Goal: Information Seeking & Learning: Understand process/instructions

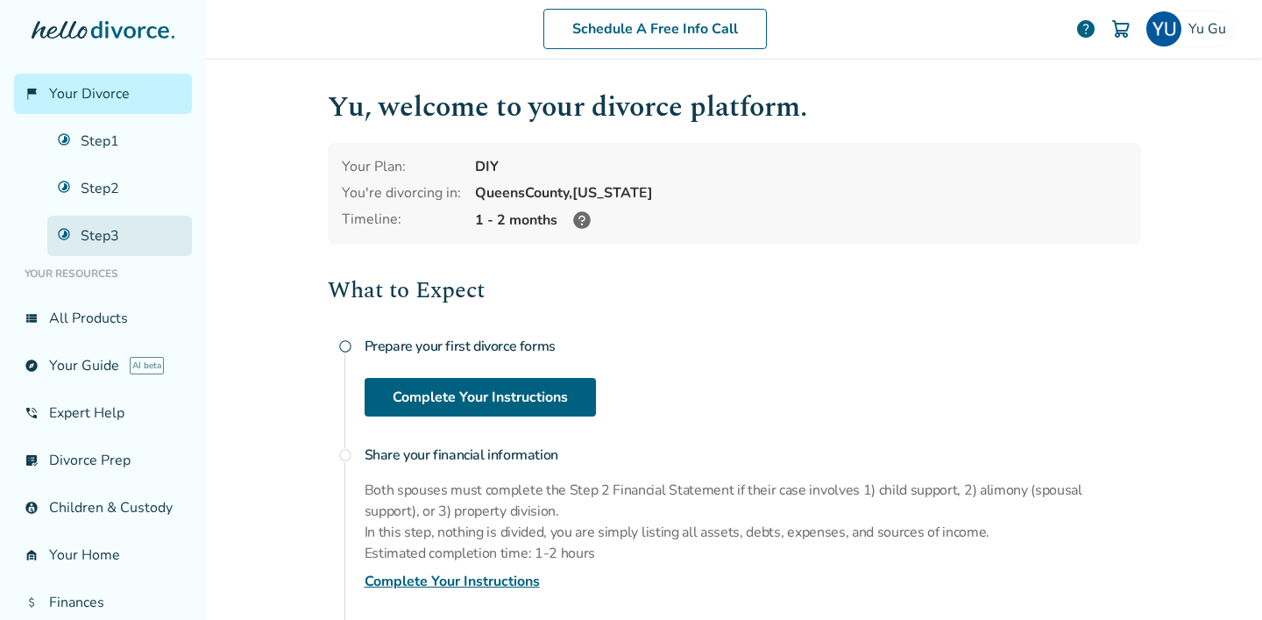
click at [121, 231] on link "Step 3" at bounding box center [119, 236] width 145 height 40
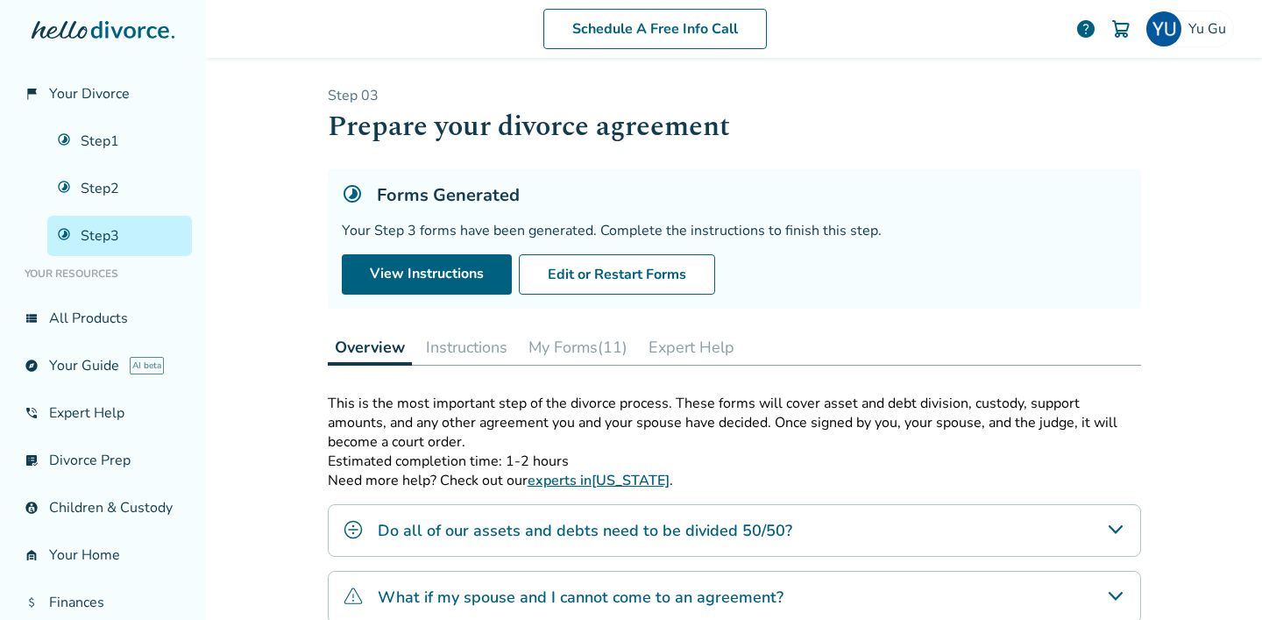
click at [463, 347] on button "Instructions" at bounding box center [467, 347] width 96 height 35
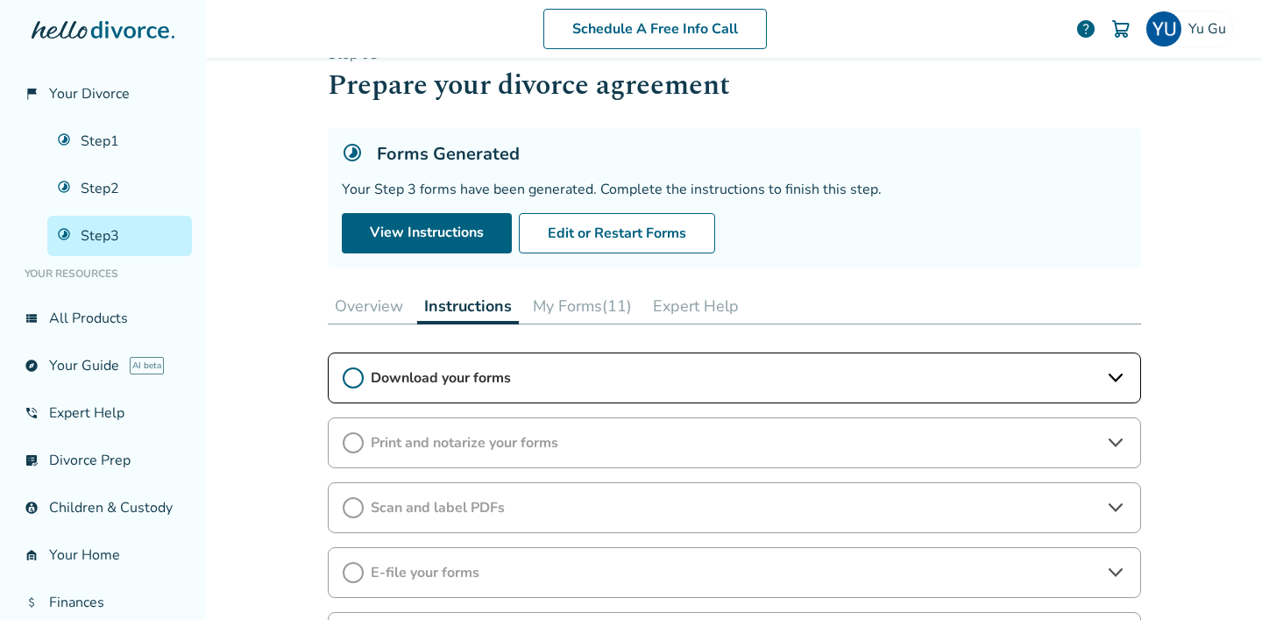
scroll to position [43, 0]
click at [585, 442] on span "Print and notarize your forms" at bounding box center [734, 440] width 727 height 19
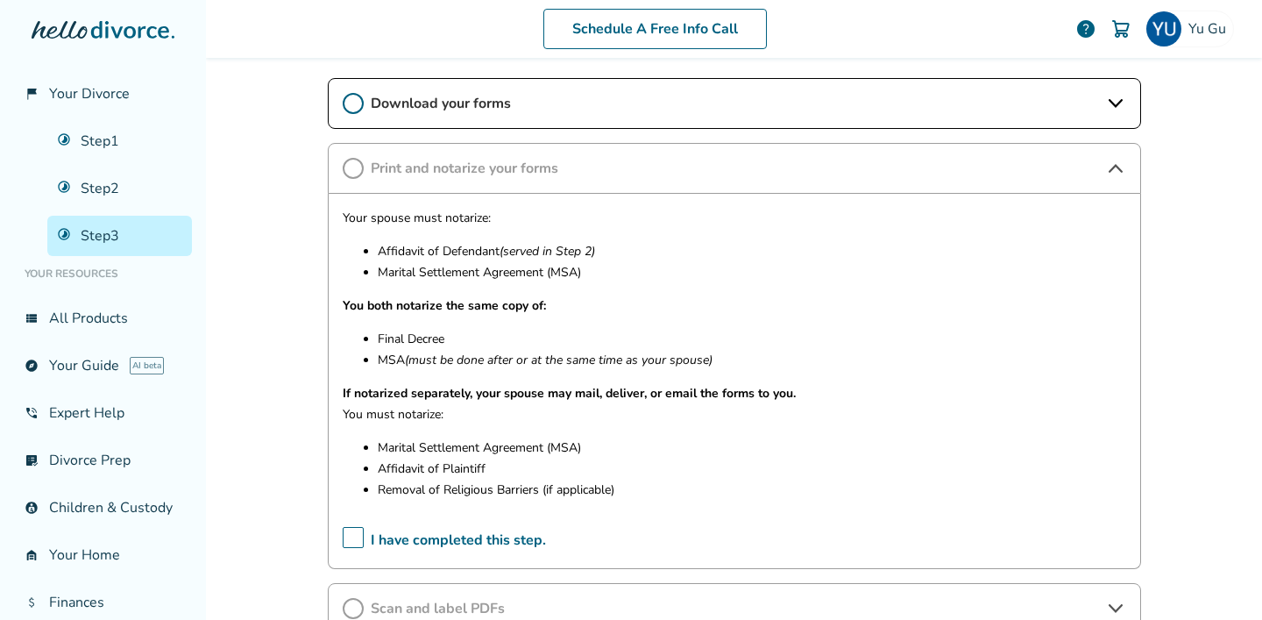
scroll to position [317, 0]
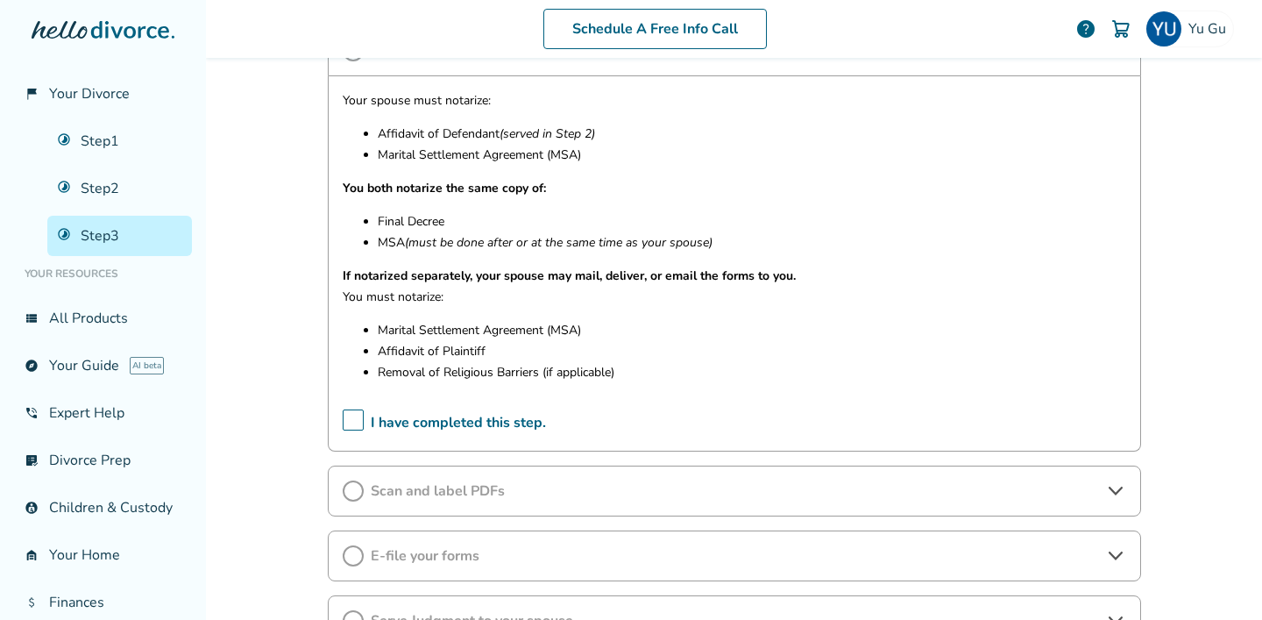
click at [547, 494] on span "Scan and label PDFs" at bounding box center [734, 490] width 727 height 19
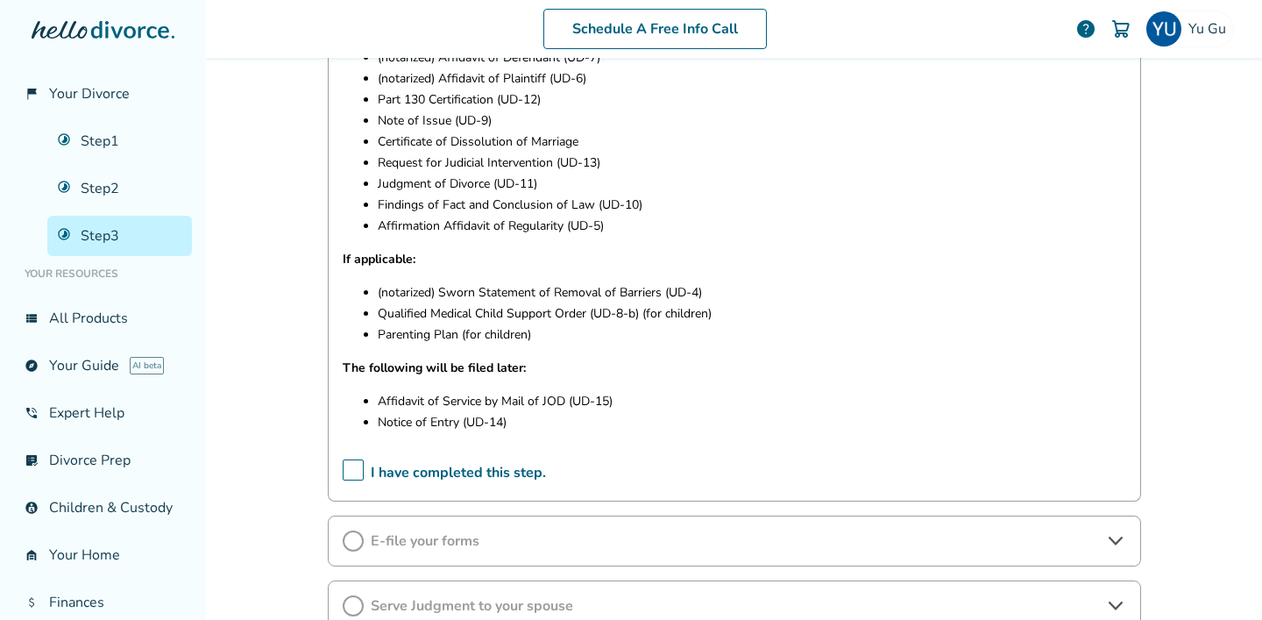
scroll to position [1056, 0]
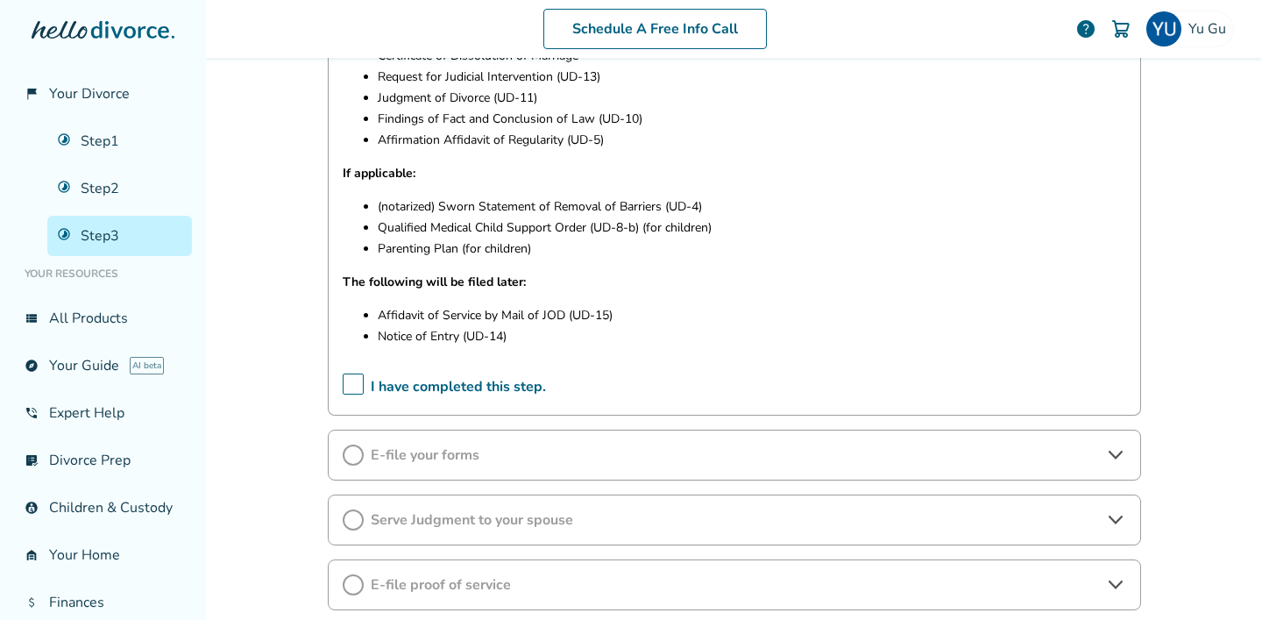
click at [529, 462] on span "E-file your forms" at bounding box center [734, 454] width 727 height 19
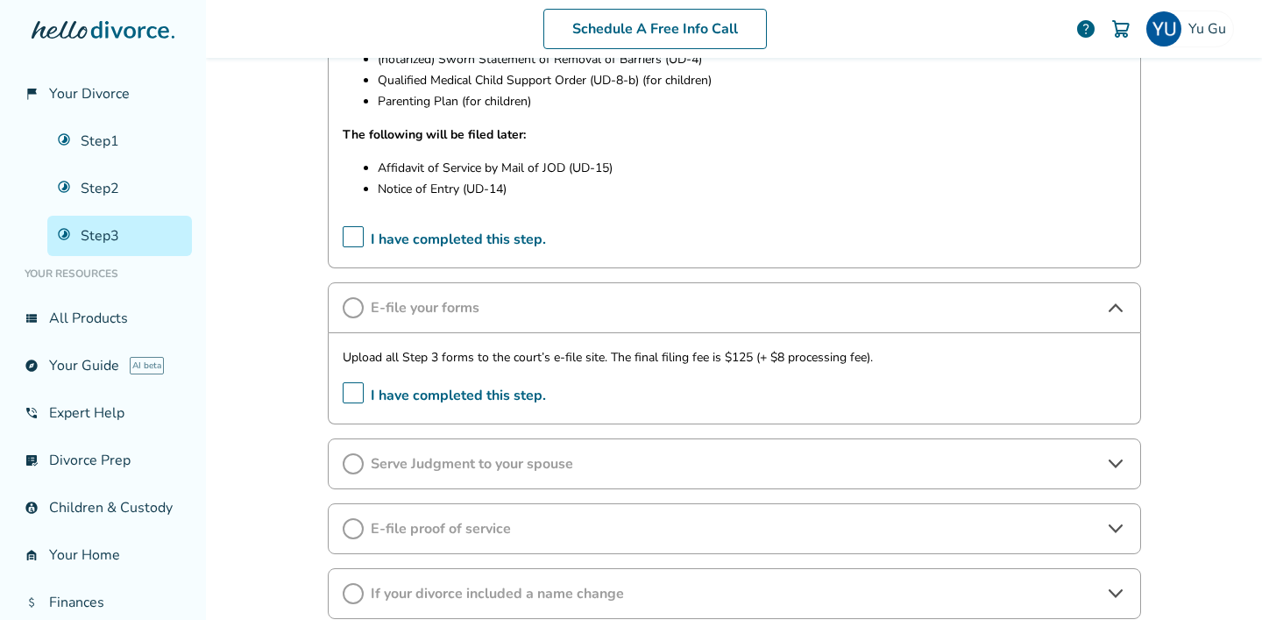
scroll to position [1204, 0]
click at [528, 462] on span "Serve Judgment to your spouse" at bounding box center [734, 462] width 727 height 19
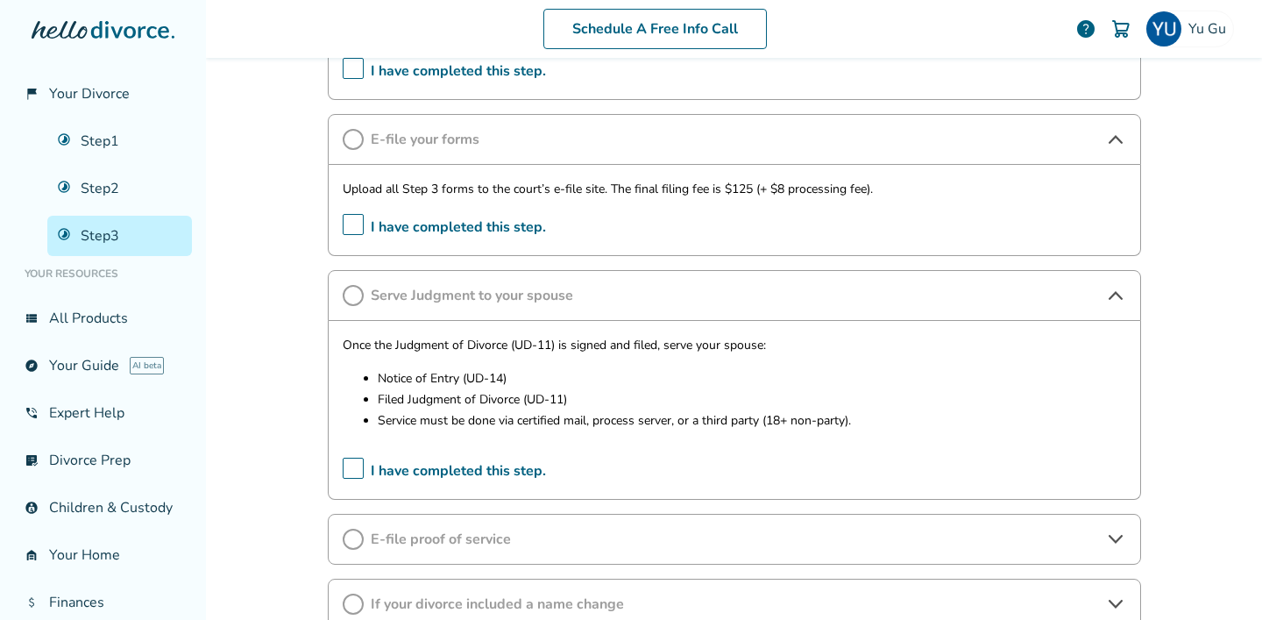
scroll to position [1373, 0]
click at [510, 531] on span "E-file proof of service" at bounding box center [734, 537] width 727 height 19
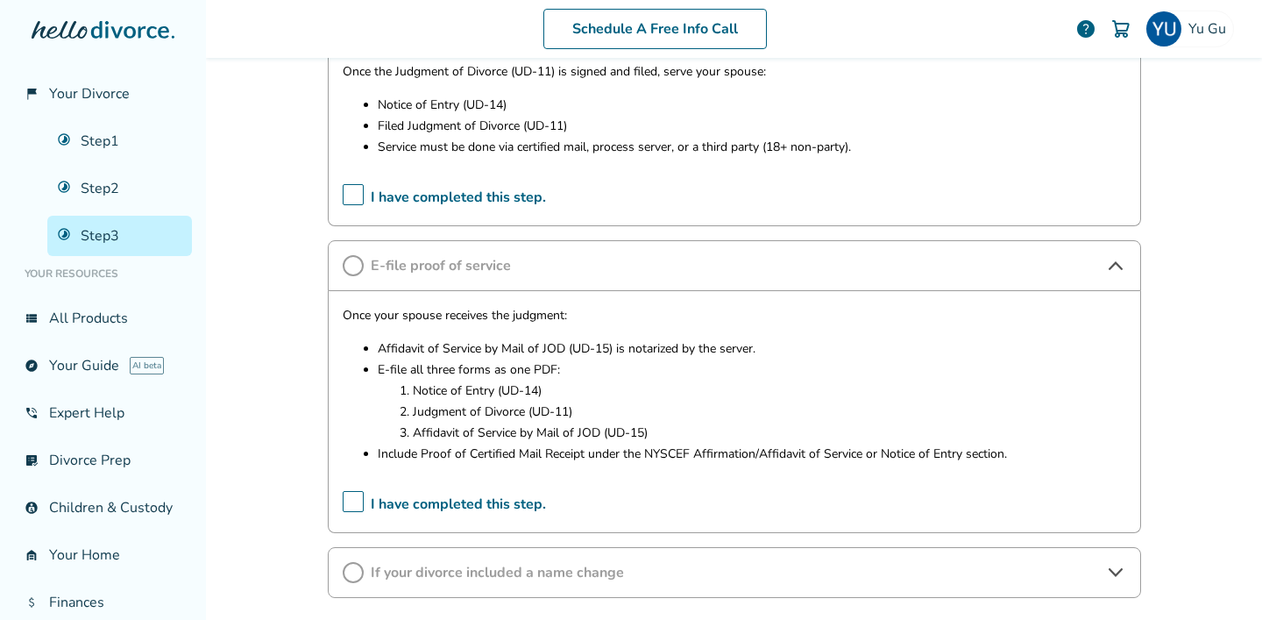
scroll to position [1665, 0]
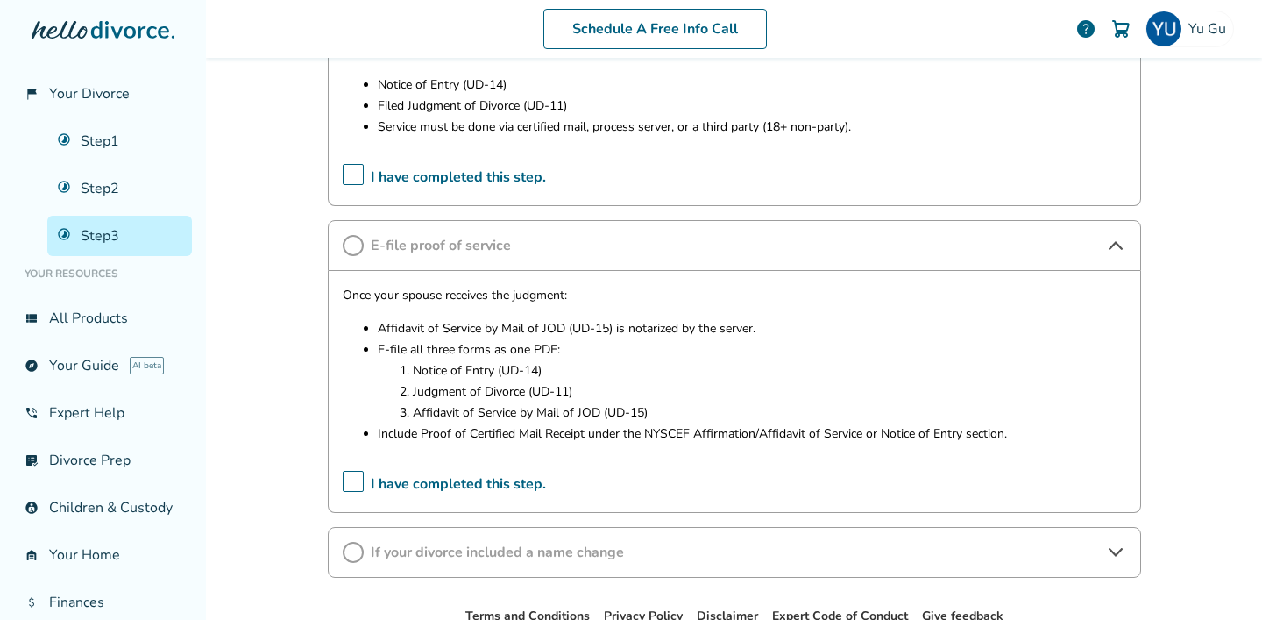
drag, startPoint x: 415, startPoint y: 415, endPoint x: 656, endPoint y: 425, distance: 241.3
click at [656, 425] on ul "Affidavit of Service by Mail of JOD (UD-15) is notarized by the server. E-file …" at bounding box center [735, 381] width 784 height 126
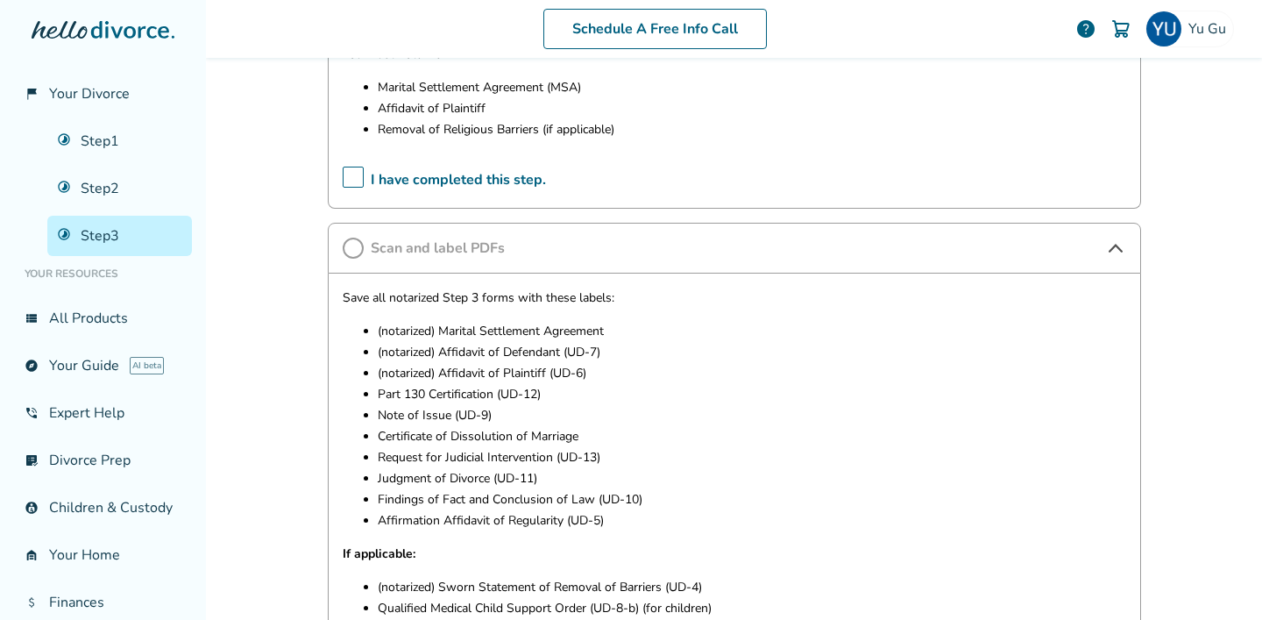
scroll to position [677, 0]
drag, startPoint x: 436, startPoint y: 413, endPoint x: 421, endPoint y: 408, distance: 15.8
click at [425, 408] on p "Note of Issue (UD-9)" at bounding box center [752, 414] width 748 height 21
drag, startPoint x: 420, startPoint y: 408, endPoint x: 475, endPoint y: 421, distance: 56.8
click at [475, 421] on p "Note of Issue (UD-9)" at bounding box center [752, 414] width 748 height 21
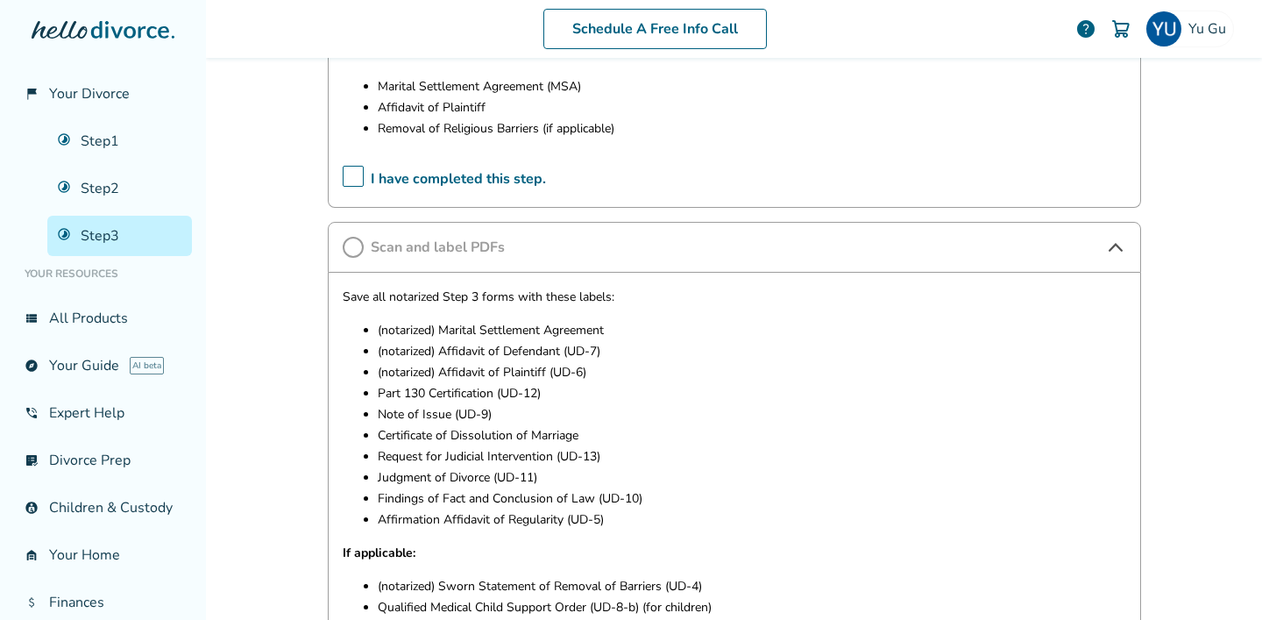
drag, startPoint x: 412, startPoint y: 294, endPoint x: 583, endPoint y: 313, distance: 172.0
click at [585, 309] on div "Save all notarized Step 3 forms with these labels: (notarized) Marital Settleme…" at bounding box center [735, 513] width 784 height 452
drag, startPoint x: 458, startPoint y: 412, endPoint x: 553, endPoint y: 410, distance: 94.7
click at [553, 410] on p "Note of Issue (UD-9)" at bounding box center [752, 414] width 748 height 21
